Goal: Task Accomplishment & Management: Use online tool/utility

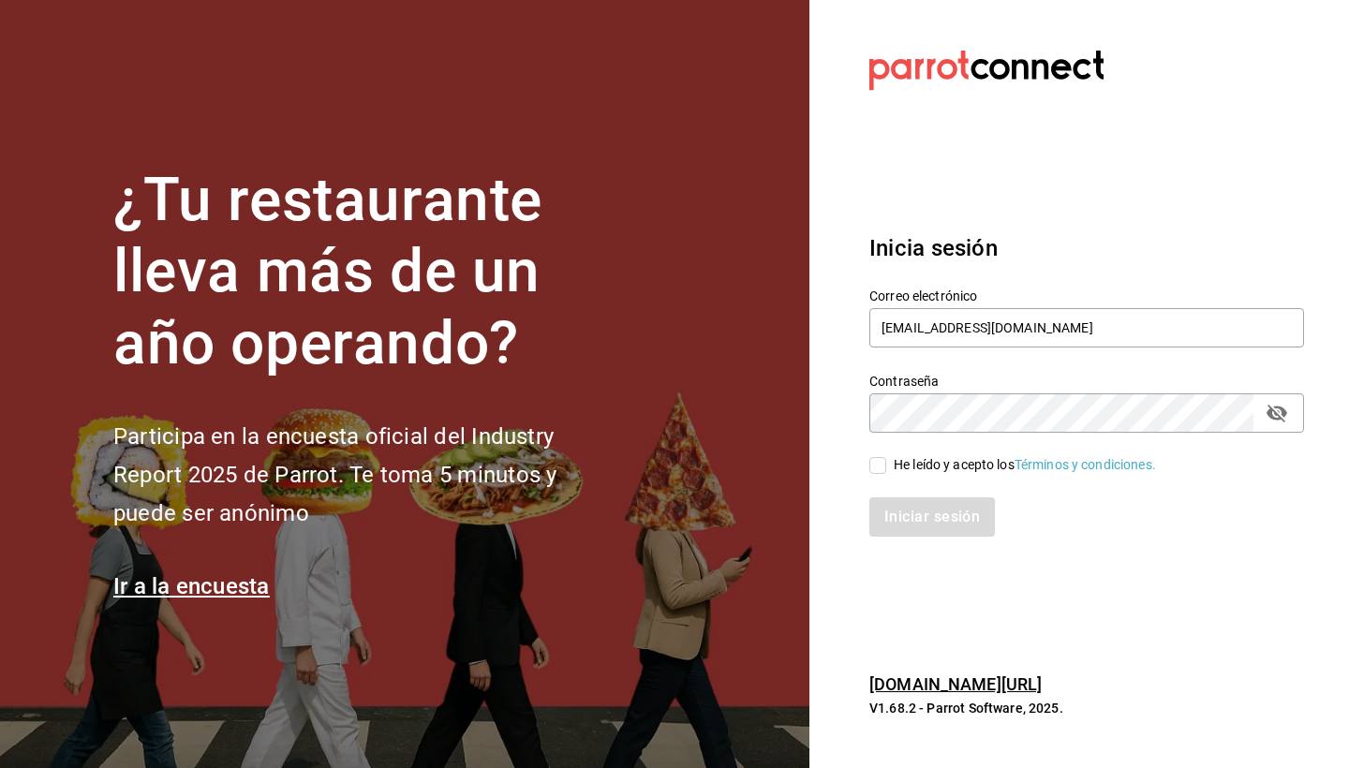
type input "[EMAIL_ADDRESS][DOMAIN_NAME]"
click at [878, 464] on input "He leído y acepto los Términos y condiciones." at bounding box center [877, 465] width 17 height 17
checkbox input "true"
click at [920, 515] on button "Iniciar sesión" at bounding box center [932, 516] width 127 height 39
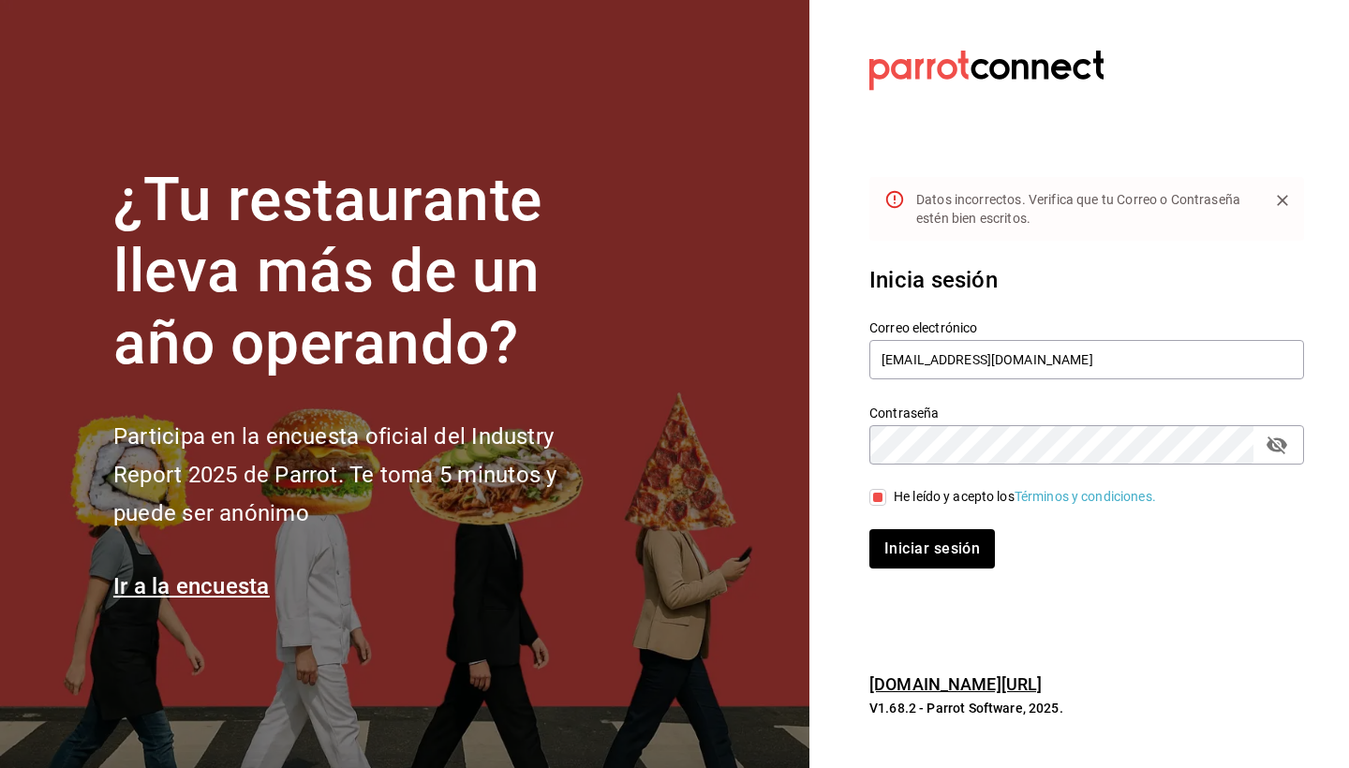
click at [1288, 443] on button "passwordField" at bounding box center [1277, 445] width 32 height 32
click at [941, 565] on button "Iniciar sesión" at bounding box center [932, 548] width 127 height 39
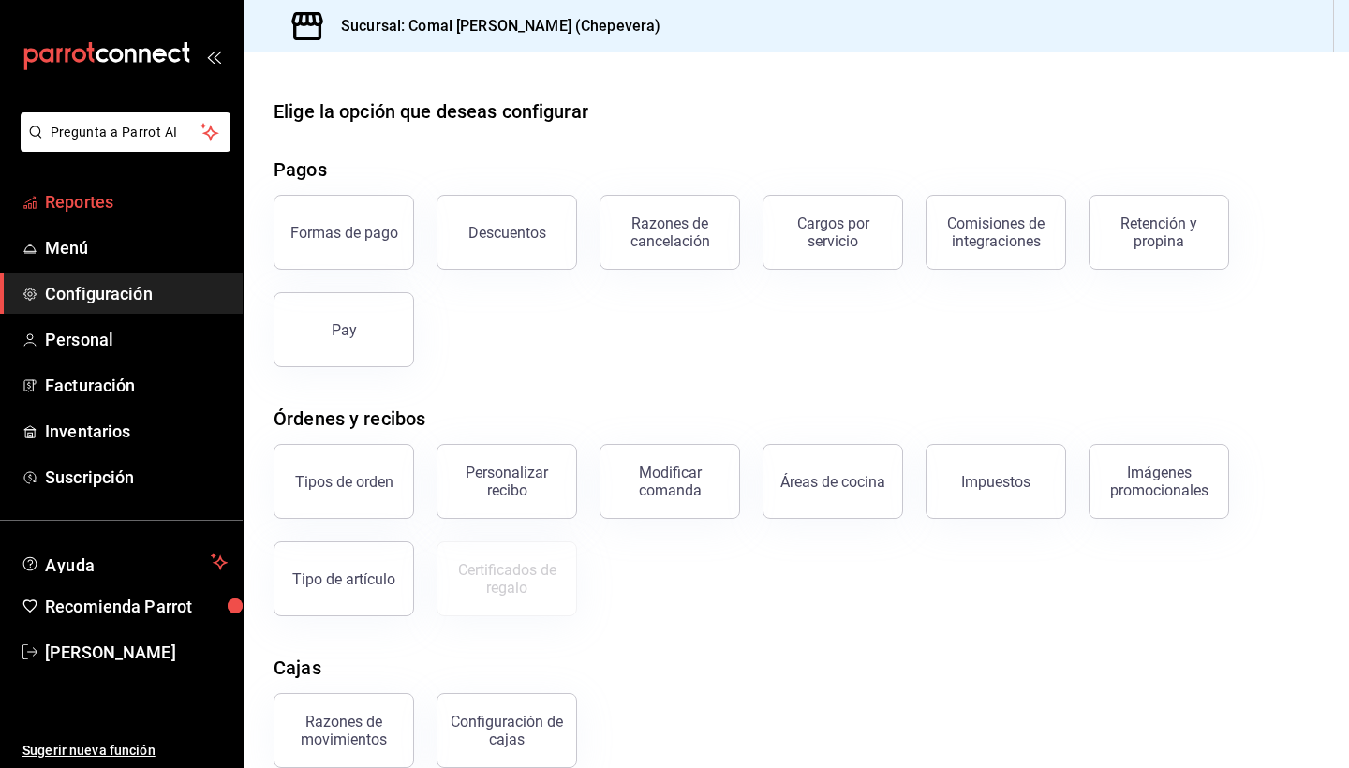
click at [111, 211] on span "Reportes" at bounding box center [136, 201] width 183 height 25
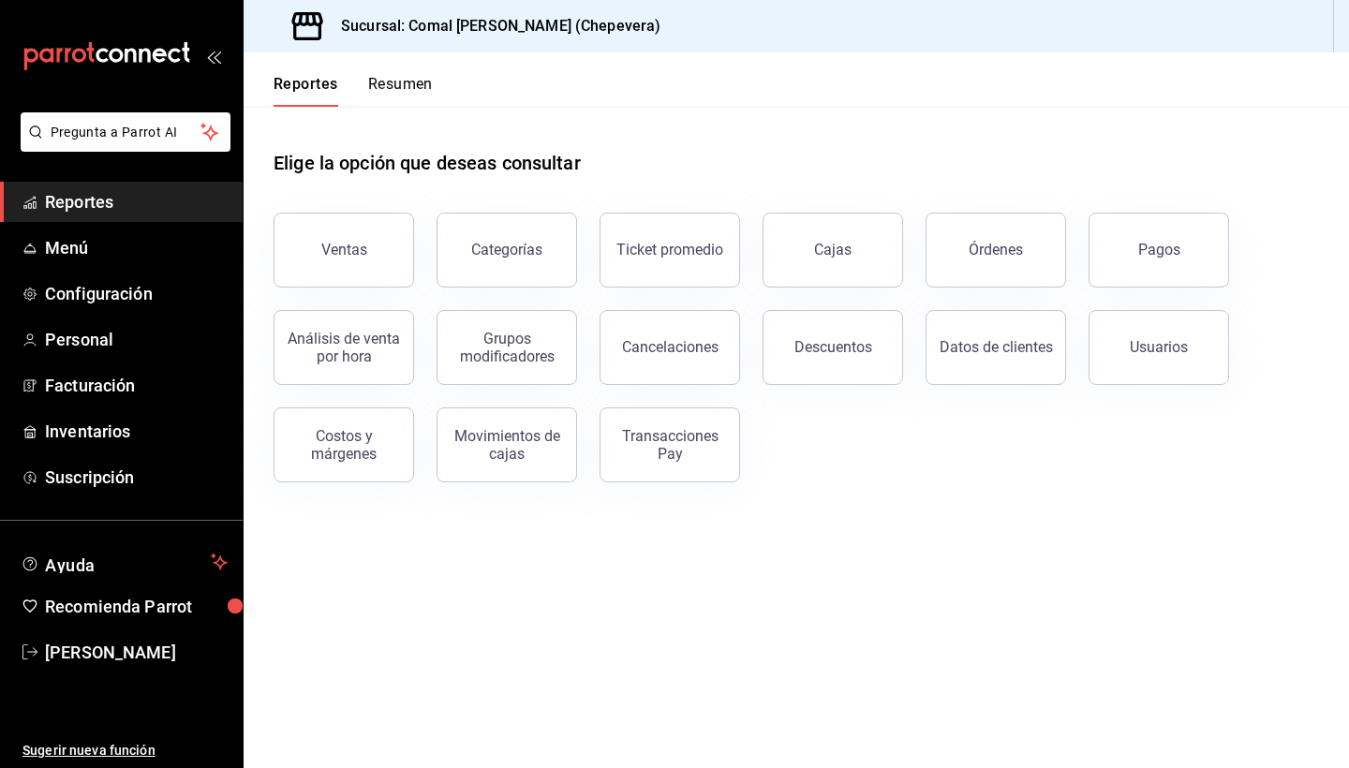
click at [96, 198] on span "Reportes" at bounding box center [136, 201] width 183 height 25
click at [1107, 227] on button "Pagos" at bounding box center [1158, 250] width 140 height 75
